Goal: Check status: Check status

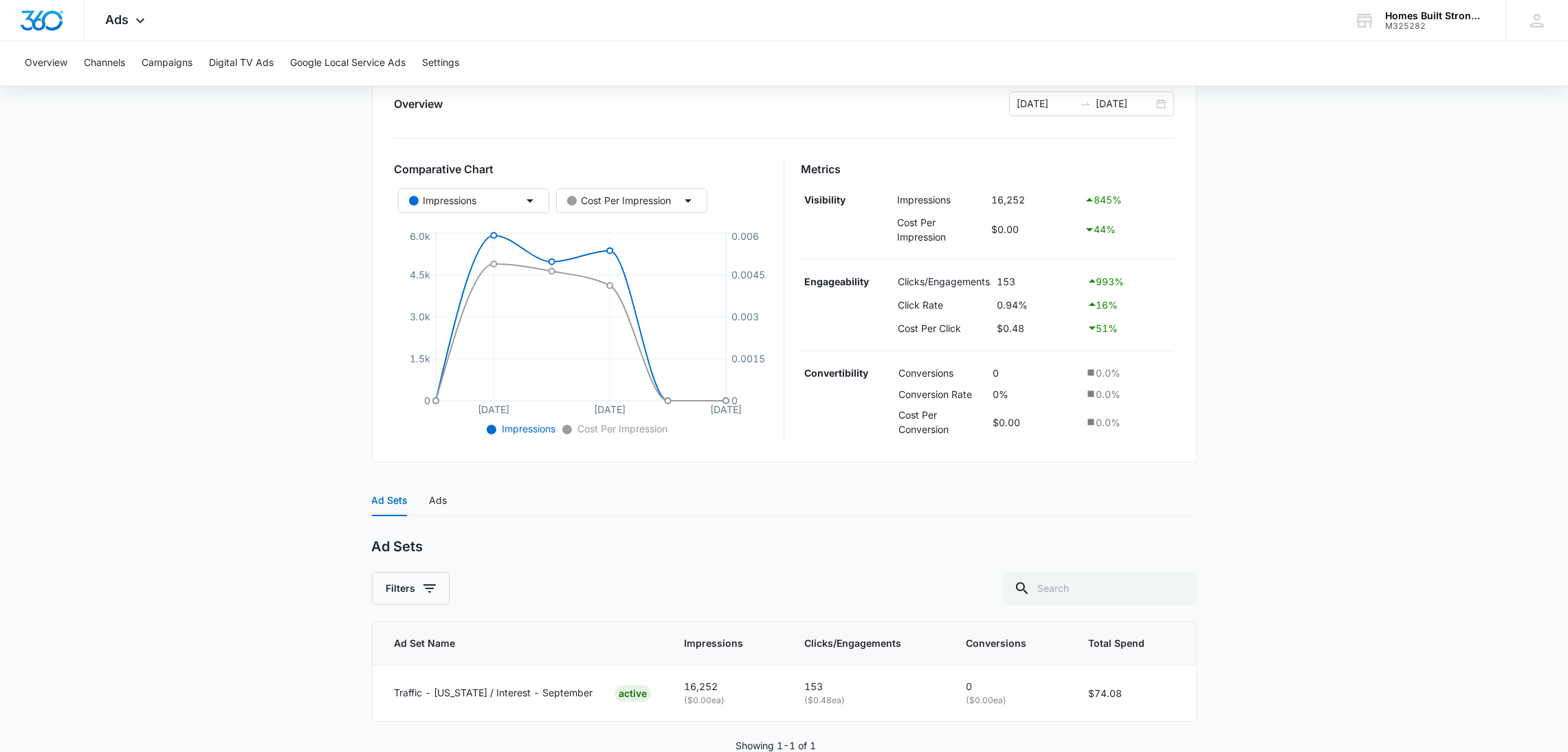
scroll to position [202, 0]
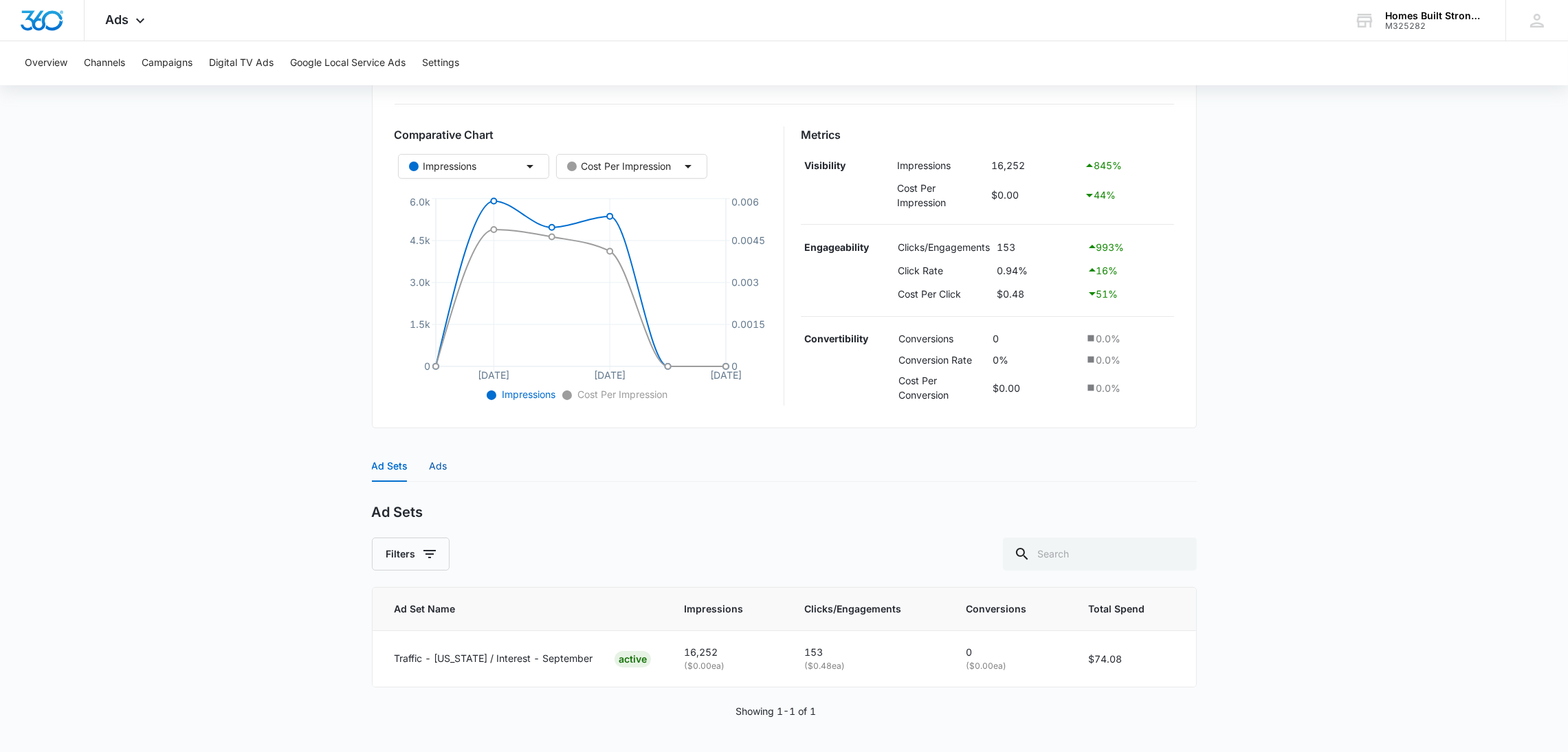
click at [444, 465] on div "Ads" at bounding box center [438, 466] width 18 height 15
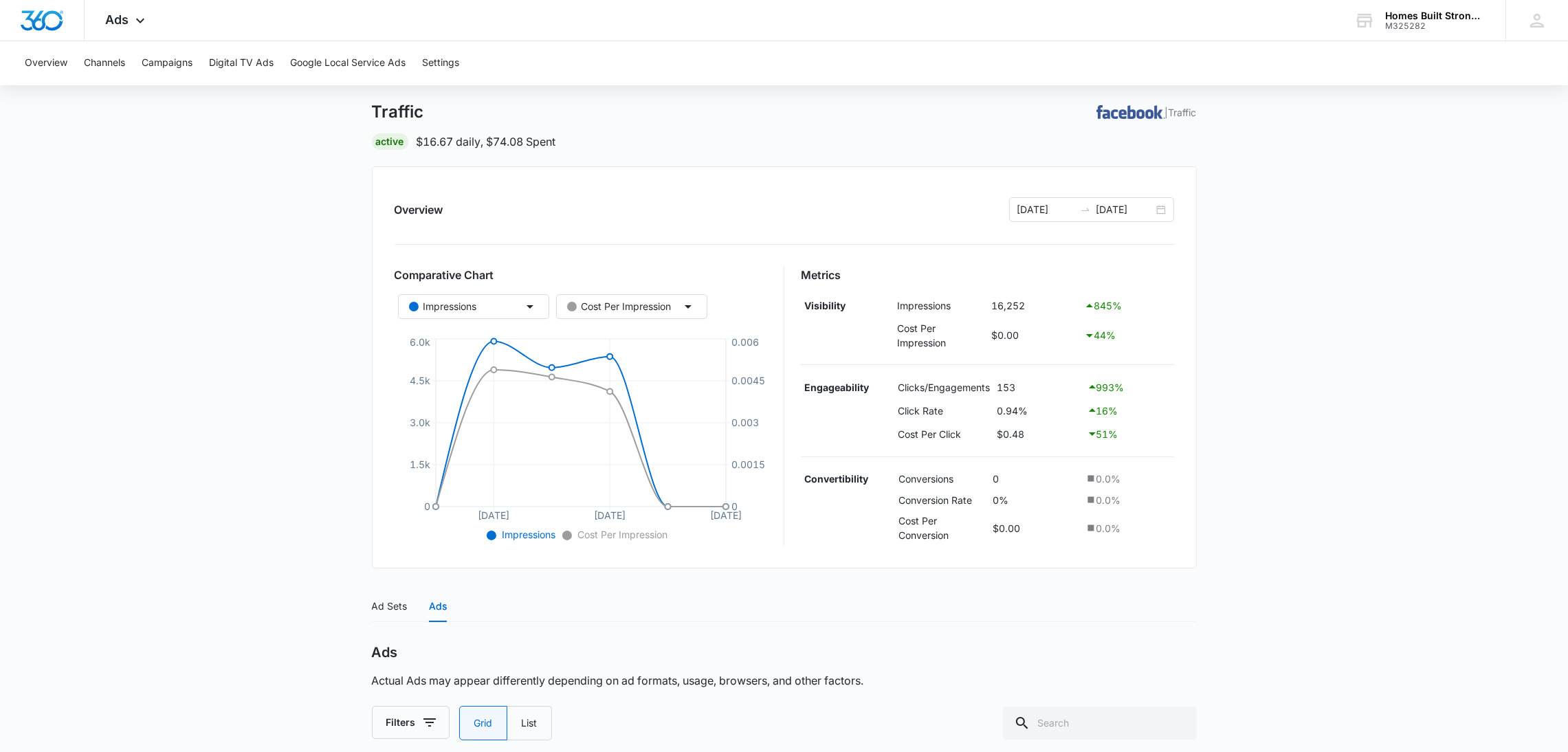
scroll to position [55, 0]
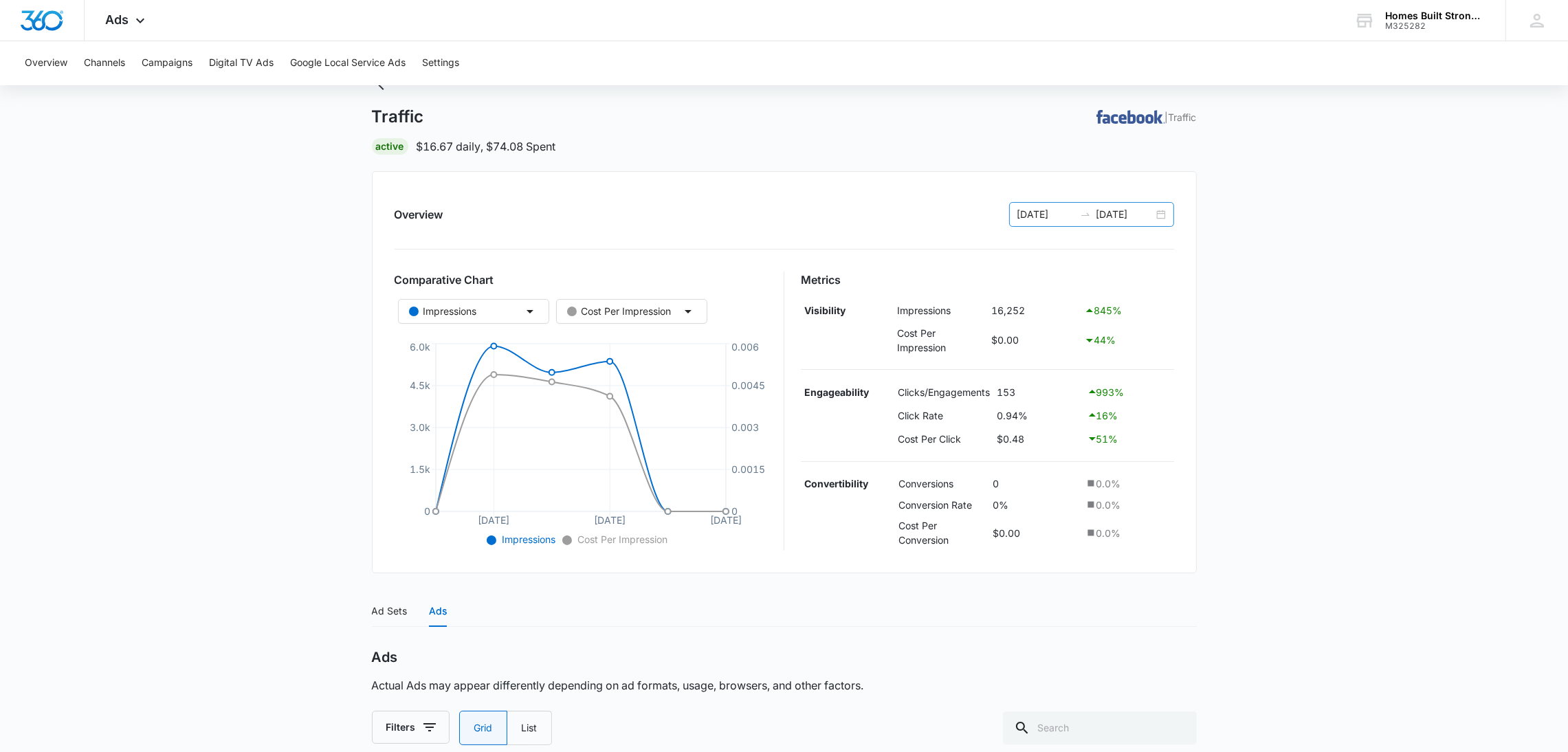
click at [1077, 212] on div at bounding box center [1085, 214] width 22 height 11
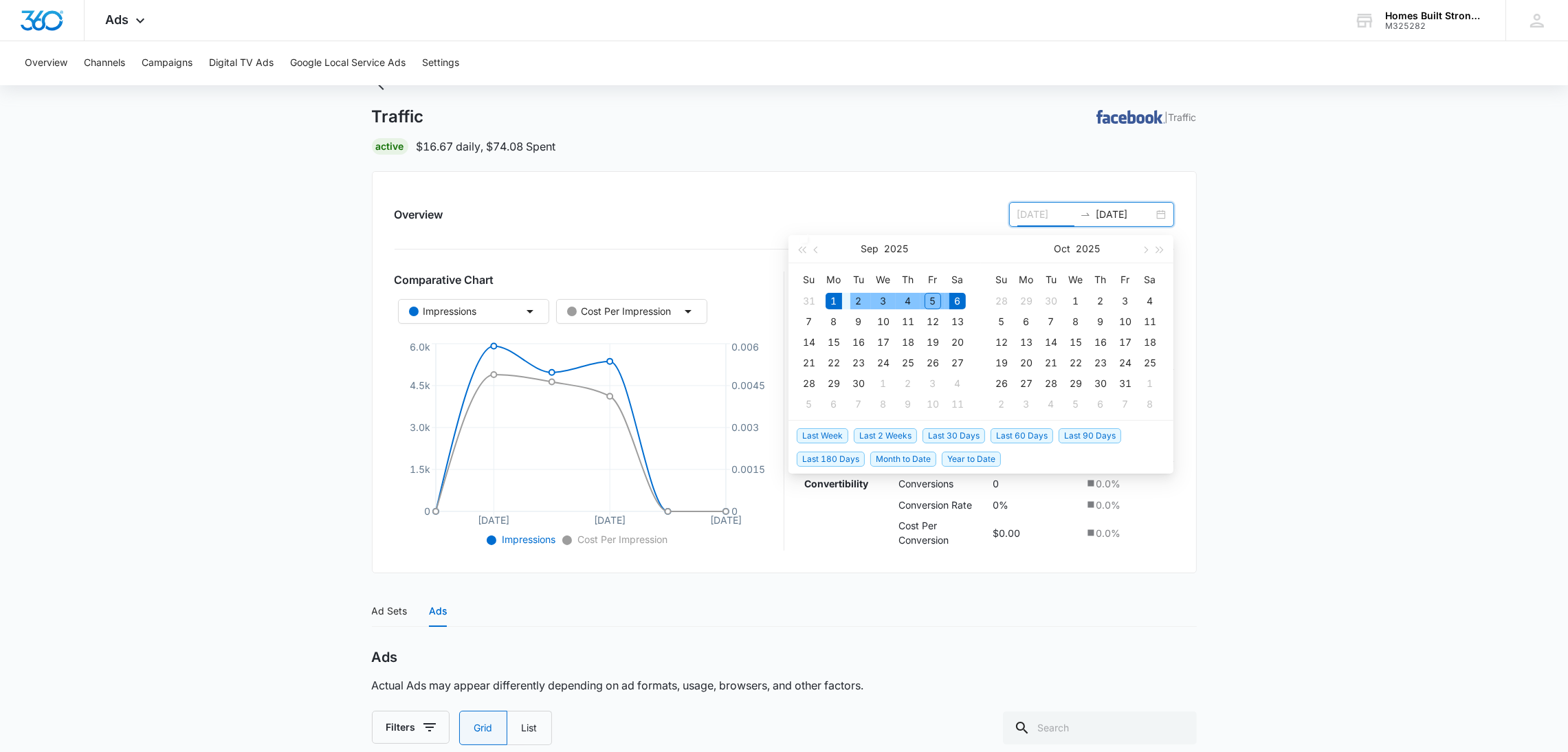
type input "[DATE]"
click at [836, 304] on div "1" at bounding box center [833, 300] width 16 height 16
type input "[DATE]"
click at [893, 301] on td "3" at bounding box center [883, 301] width 25 height 21
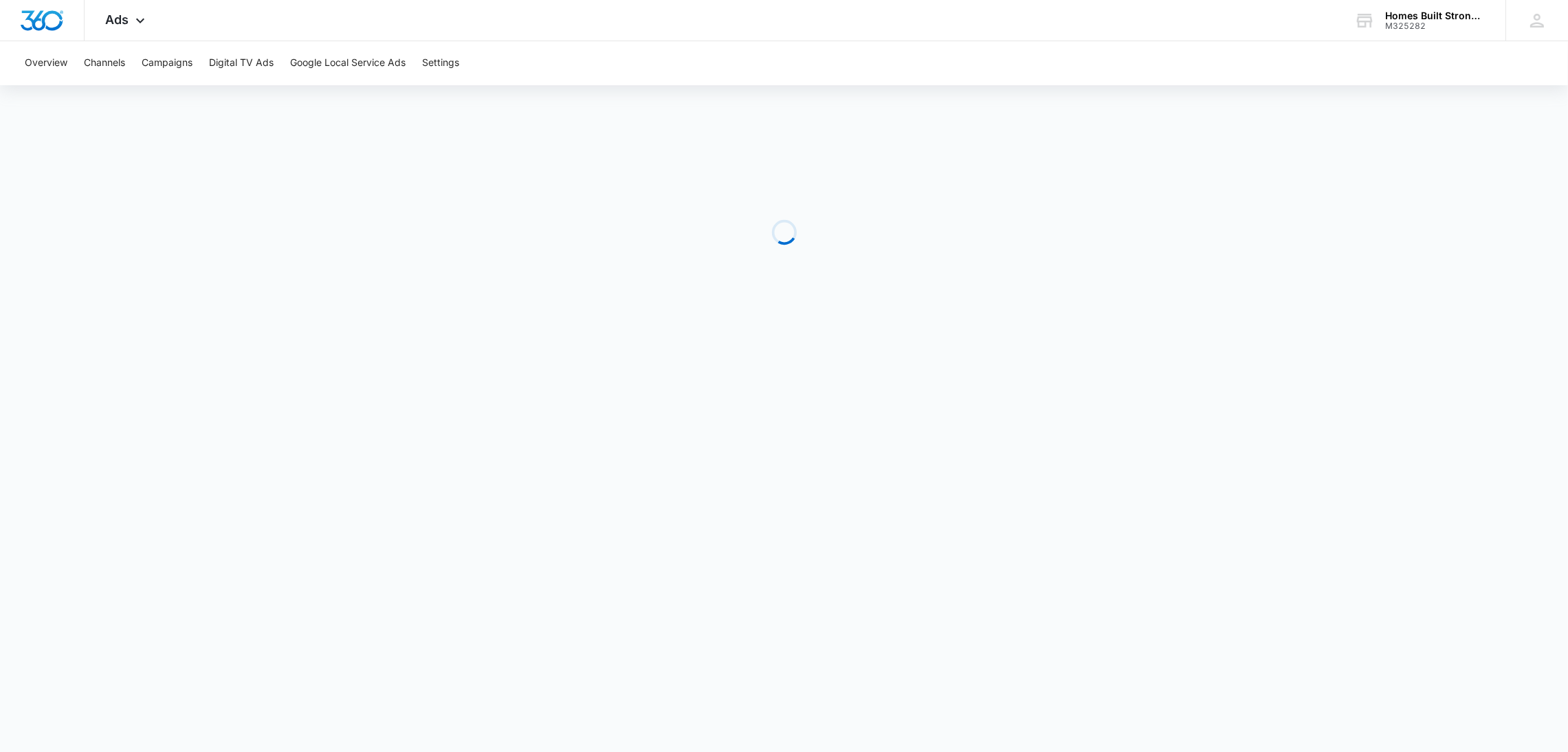
scroll to position [0, 0]
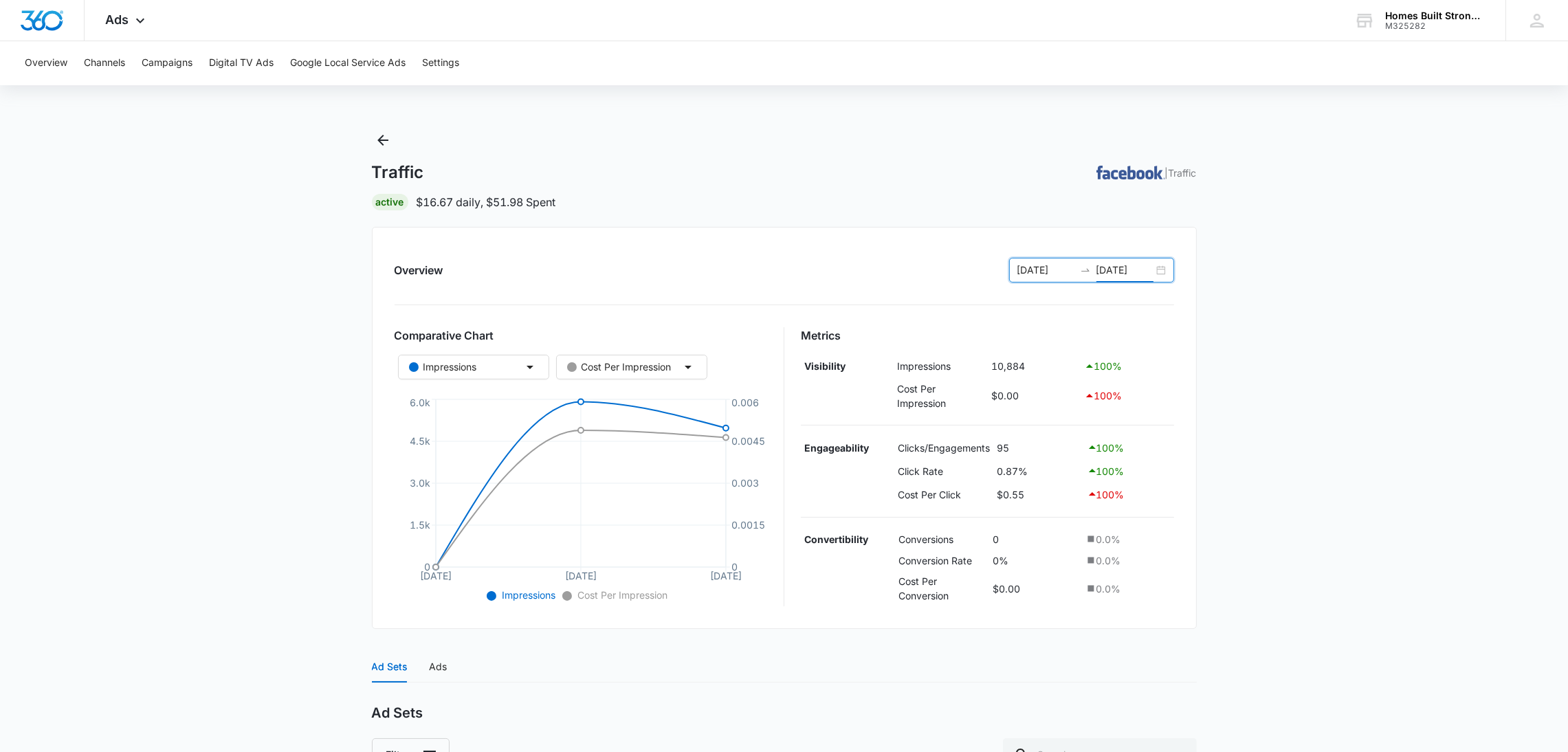
click at [1107, 270] on input "[DATE]" at bounding box center [1125, 270] width 57 height 15
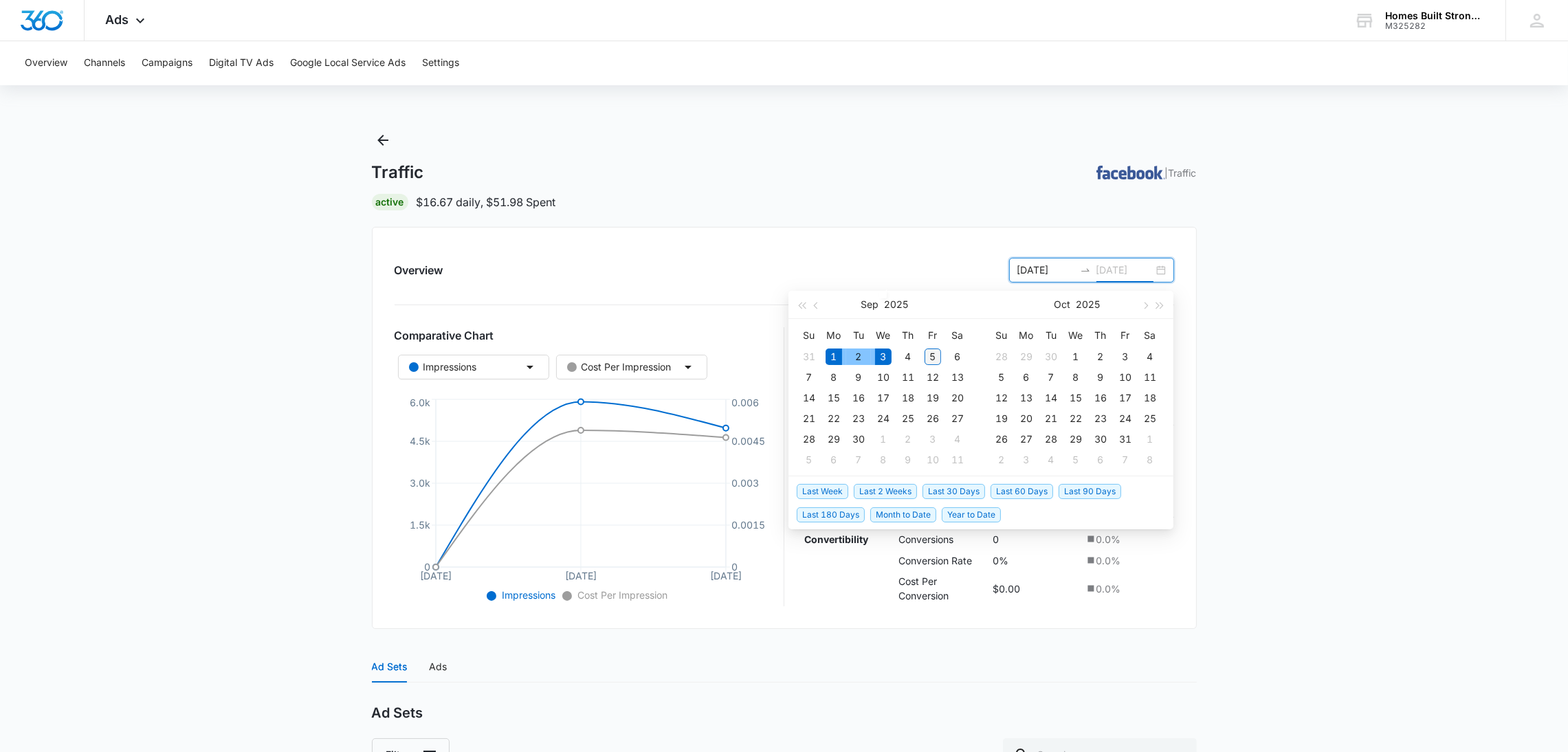
type input "[DATE]"
click at [936, 360] on div "5" at bounding box center [932, 357] width 16 height 16
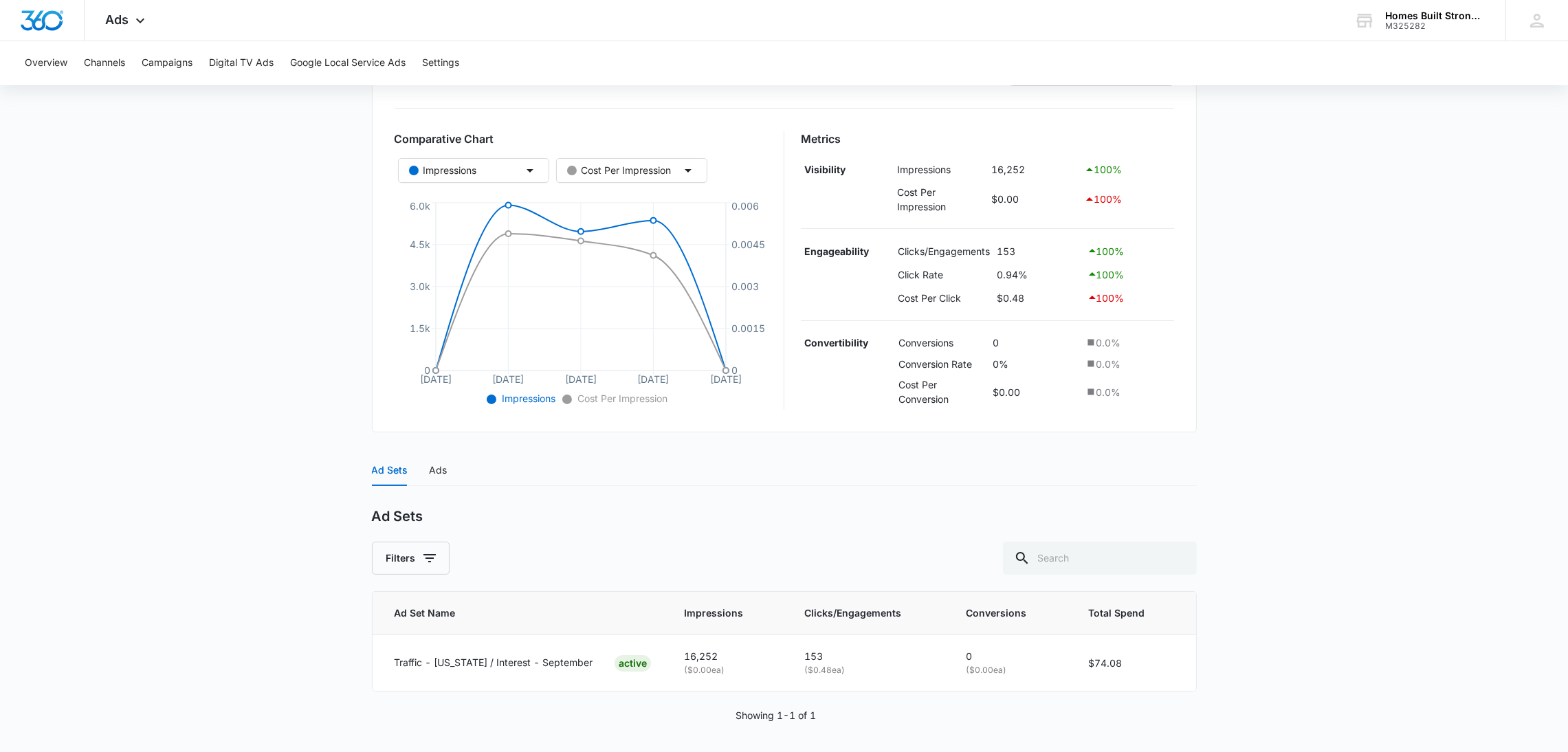
scroll to position [202, 0]
click at [438, 468] on div "Ads" at bounding box center [438, 466] width 18 height 15
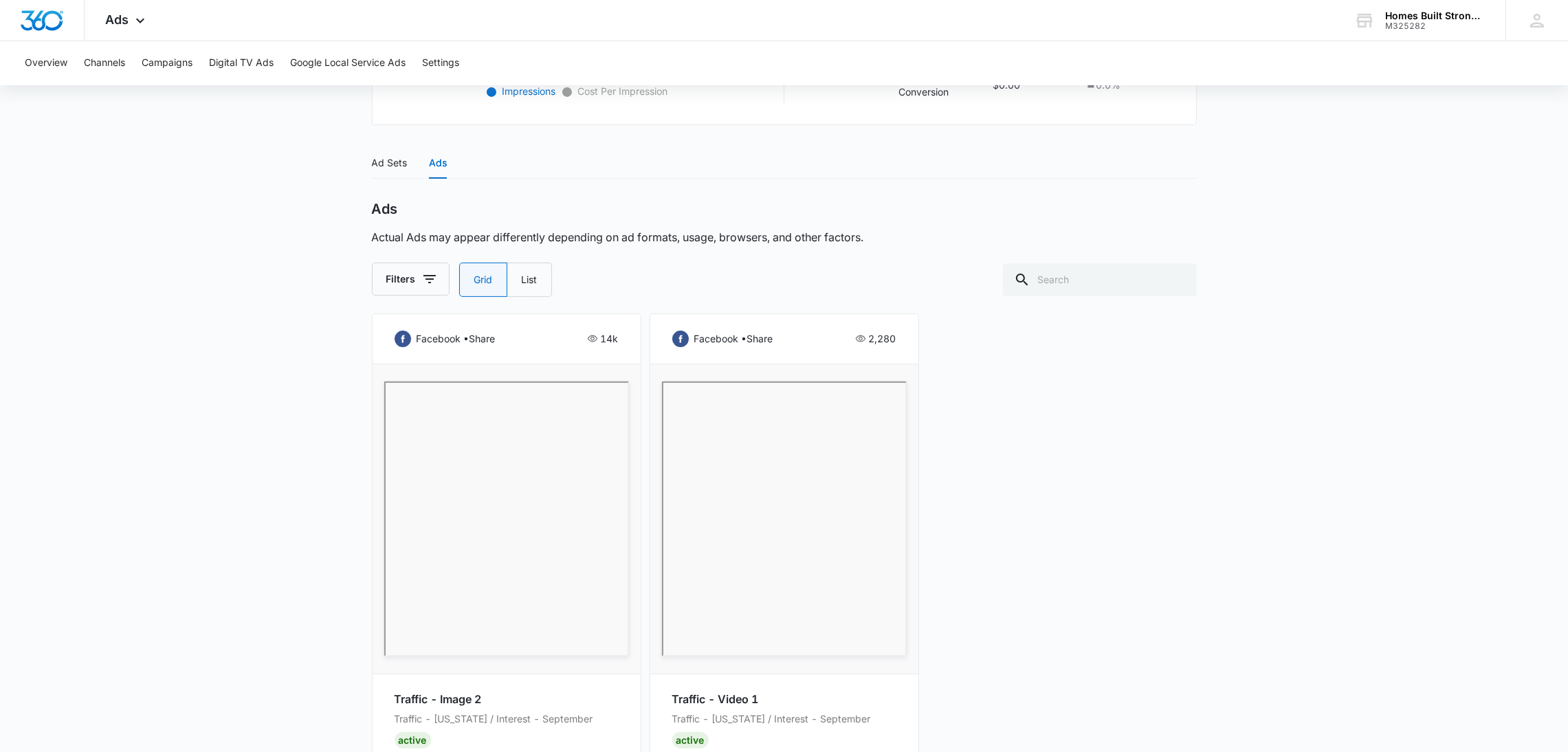
scroll to position [572, 0]
